Goal: Navigation & Orientation: Find specific page/section

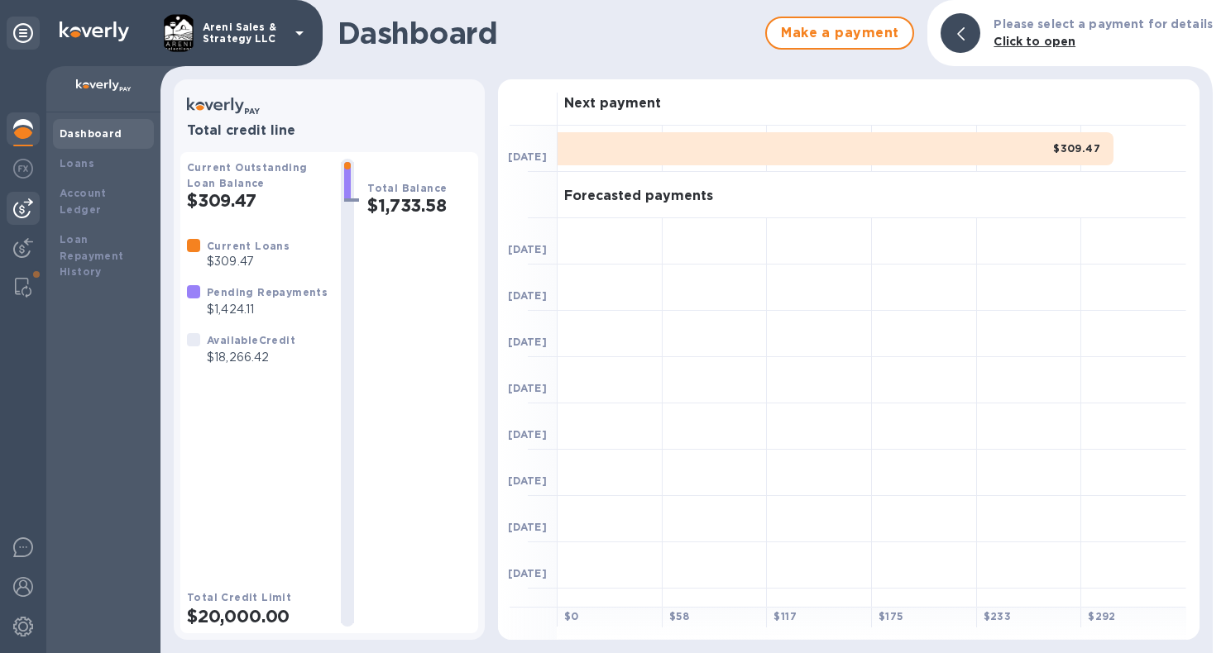
click at [22, 204] on img at bounding box center [23, 209] width 20 height 20
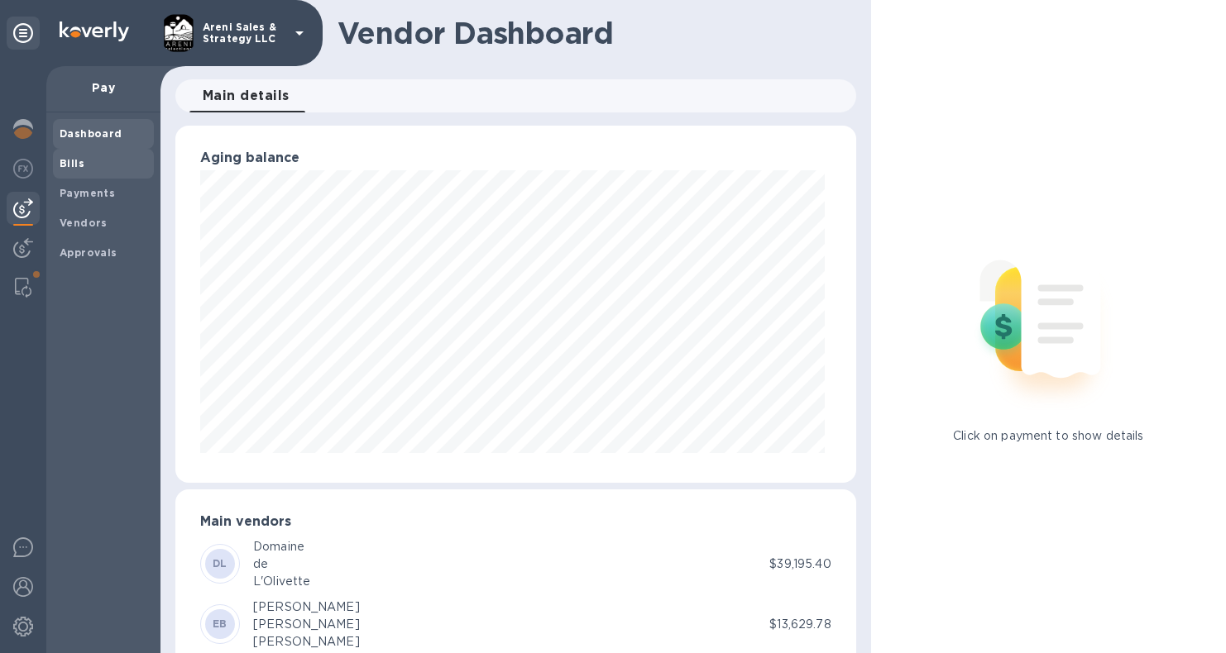
scroll to position [357, 673]
click at [71, 163] on b "Bills" at bounding box center [72, 163] width 25 height 12
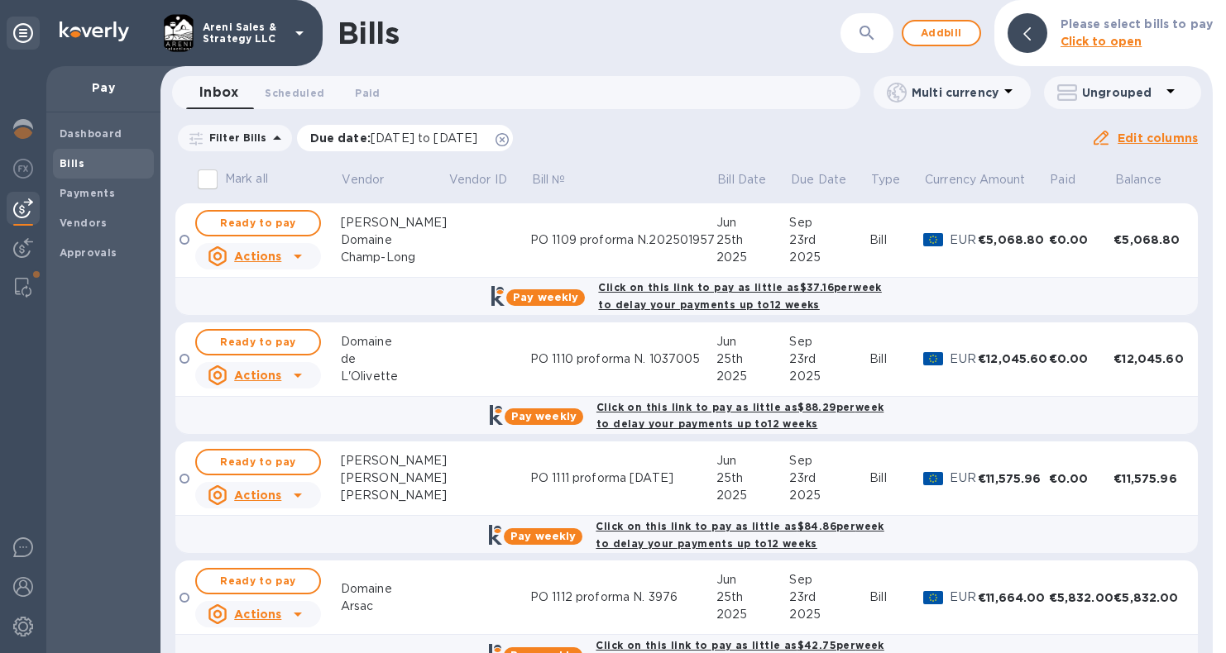
click at [509, 140] on icon at bounding box center [501, 139] width 13 height 13
click at [23, 293] on img at bounding box center [23, 288] width 17 height 20
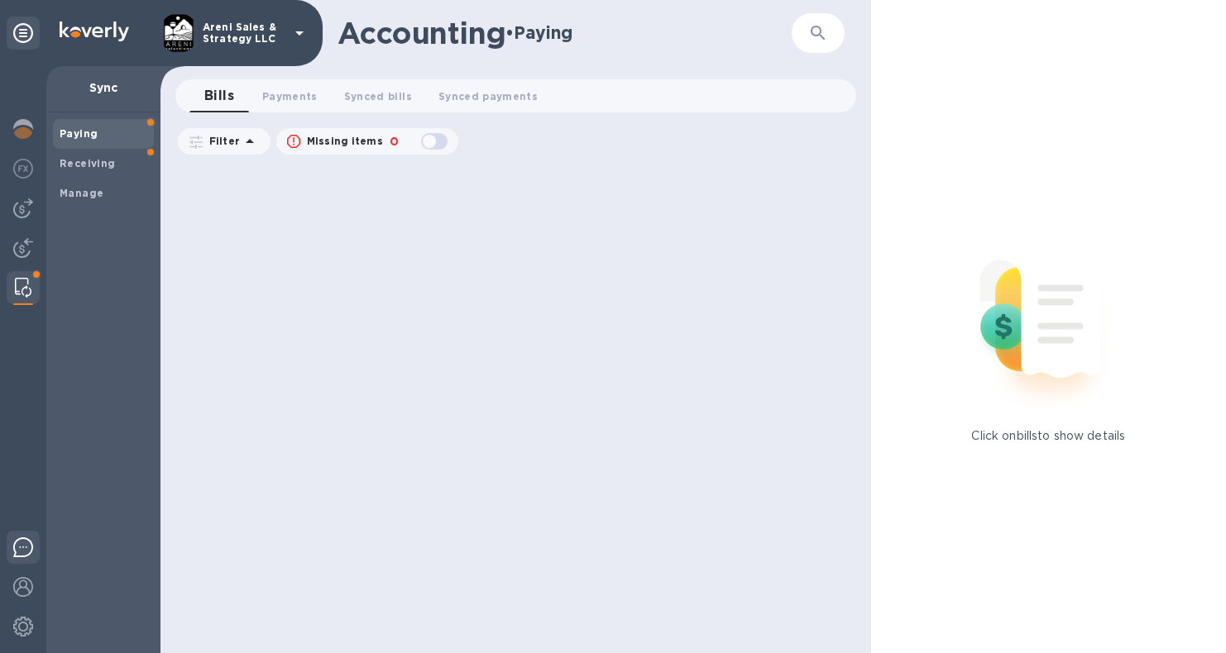
click at [19, 543] on img at bounding box center [23, 548] width 20 height 20
click at [31, 588] on img at bounding box center [23, 587] width 20 height 20
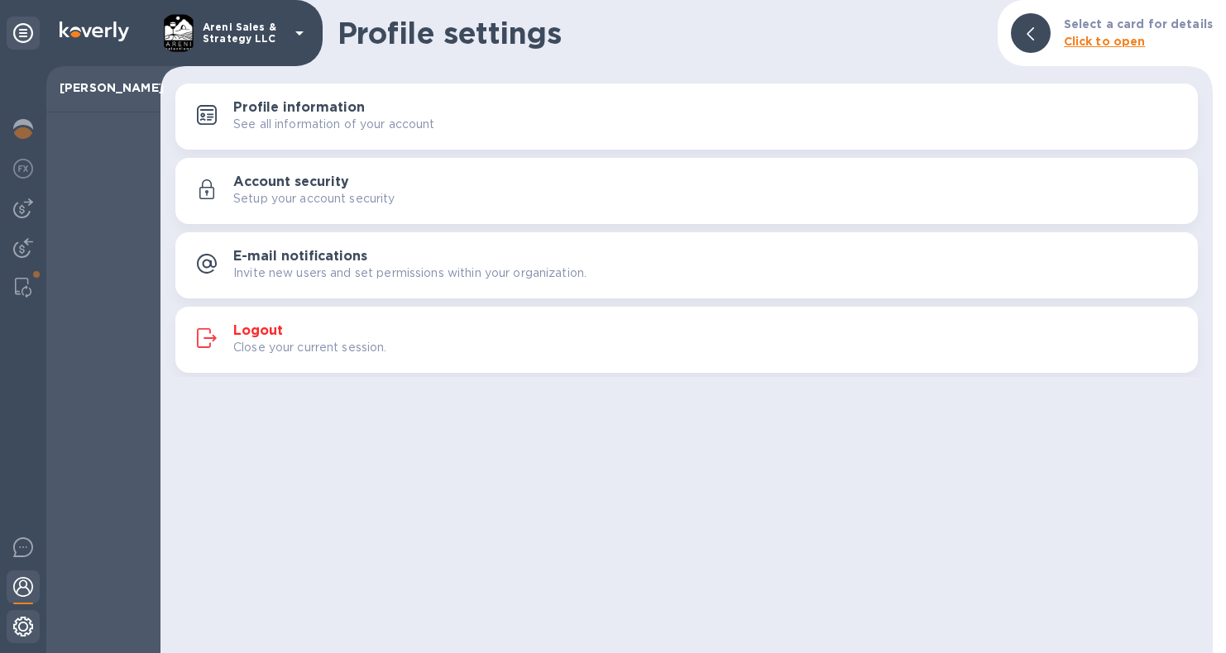
click at [27, 628] on img at bounding box center [23, 627] width 20 height 20
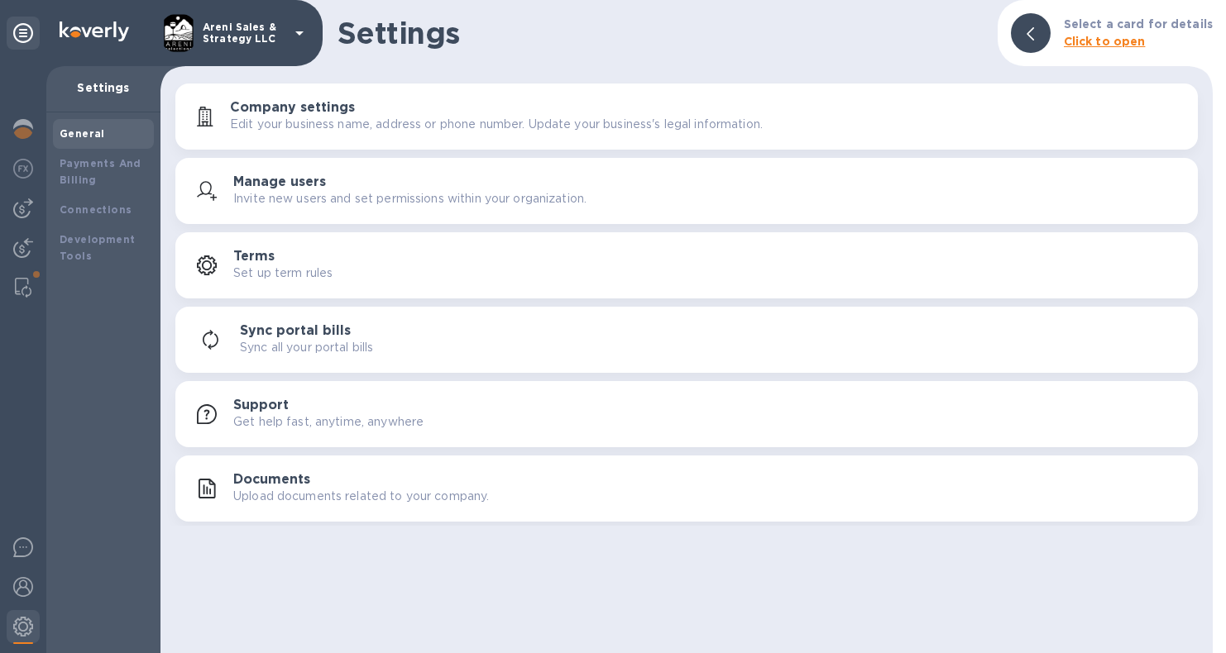
click at [351, 263] on div "Terms Set up term rules" at bounding box center [708, 265] width 951 height 33
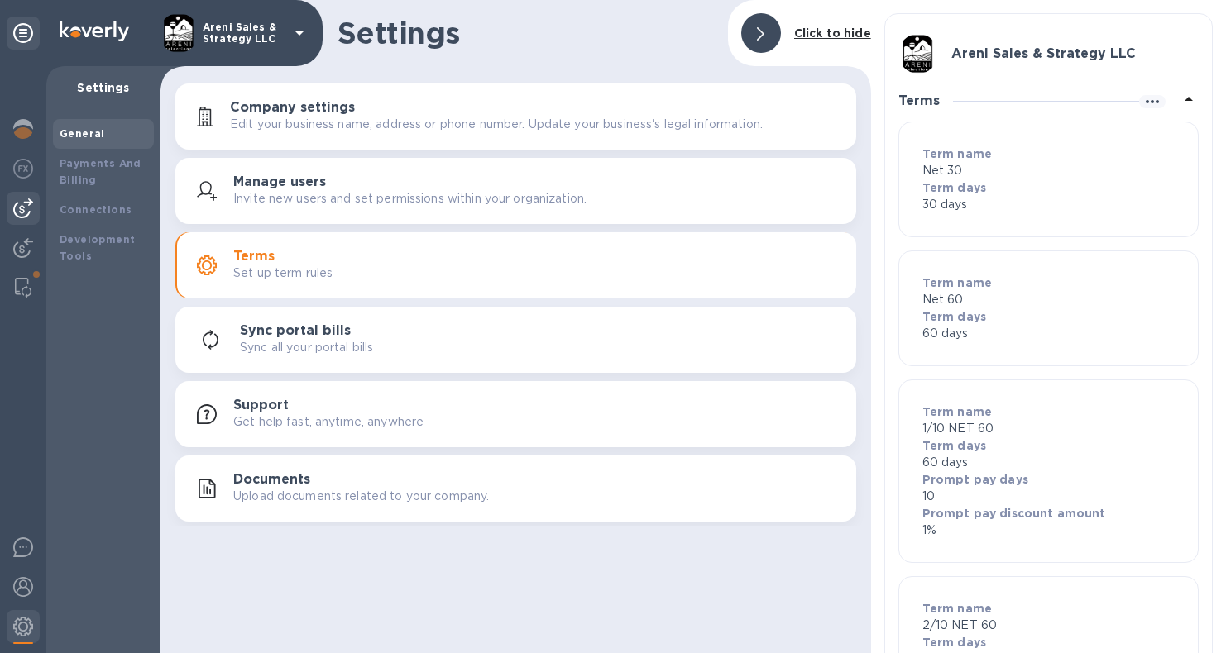
click at [26, 204] on img at bounding box center [23, 209] width 20 height 20
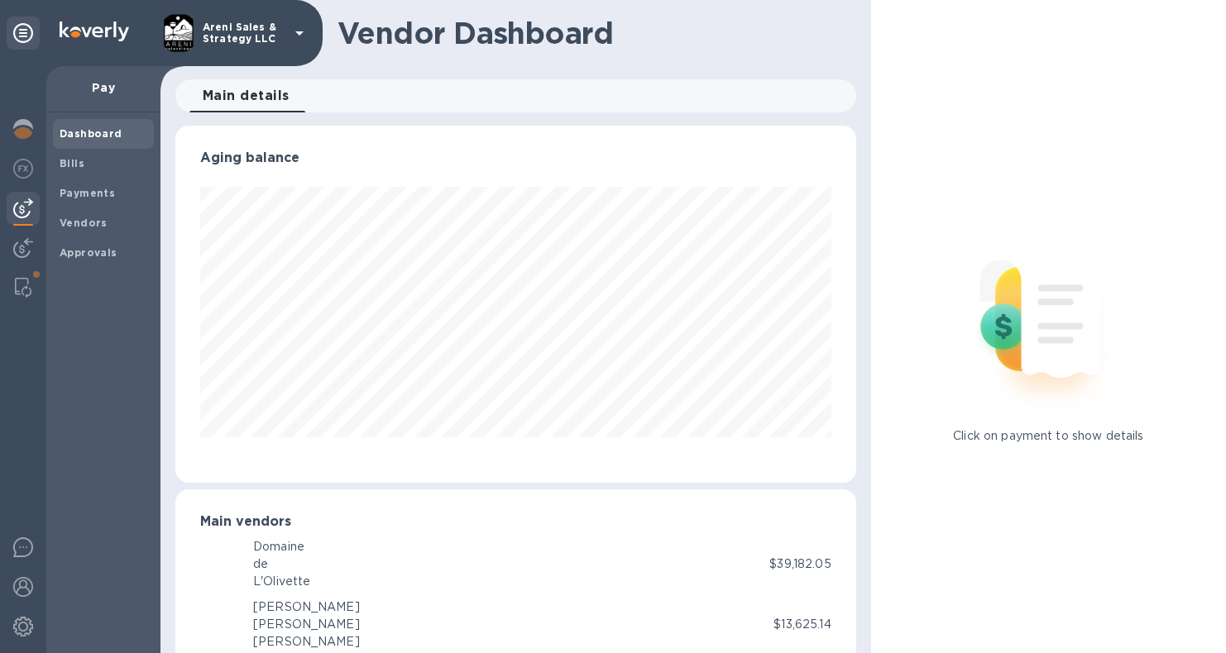
scroll to position [826786, 826469]
click at [29, 550] on img at bounding box center [23, 548] width 20 height 20
